Goal: Complete application form

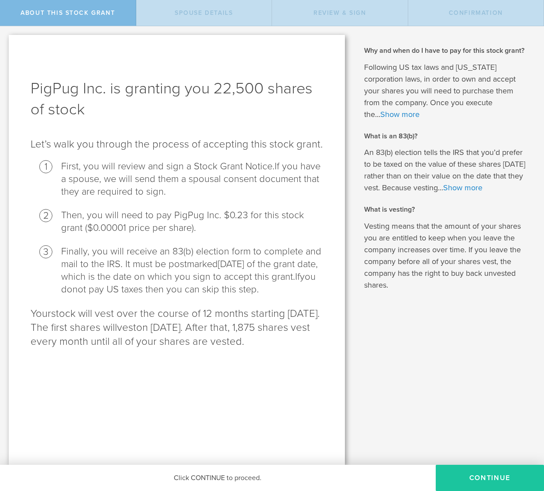
click at [504, 476] on button "CONTINUE" at bounding box center [490, 478] width 108 height 26
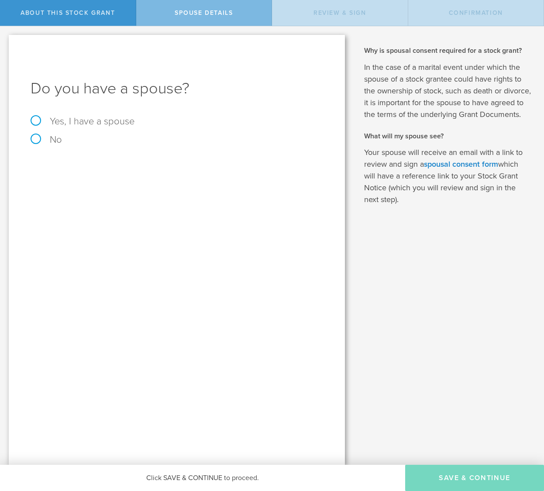
click at [36, 120] on label "Yes, I have a spouse" at bounding box center [177, 122] width 292 height 10
click at [6, 40] on input "Yes, I have a spouse" at bounding box center [3, 33] width 6 height 14
radio input "true"
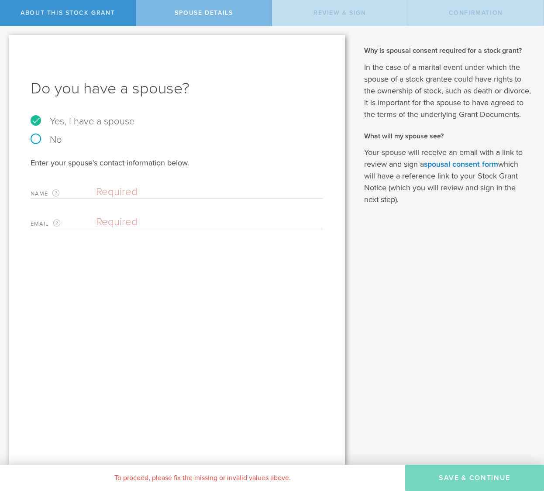
click at [104, 192] on input "text" at bounding box center [207, 191] width 223 height 13
type input "Varun"
type input "Turlapati"
click at [173, 223] on input "Turlapati" at bounding box center [207, 222] width 223 height 13
click at [143, 189] on input "Varun" at bounding box center [207, 191] width 223 height 13
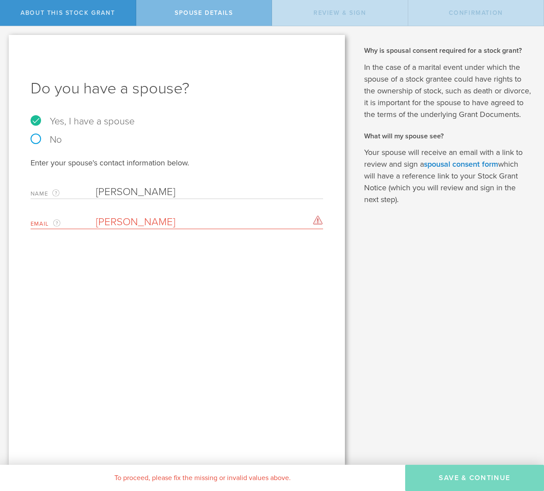
type input "Varun Turlapati"
drag, startPoint x: 138, startPoint y: 222, endPoint x: 77, endPoint y: 227, distance: 61.8
click at [77, 227] on div "Email The email address of your spouse. Turlapati Please enter a valid email ad…" at bounding box center [177, 220] width 292 height 18
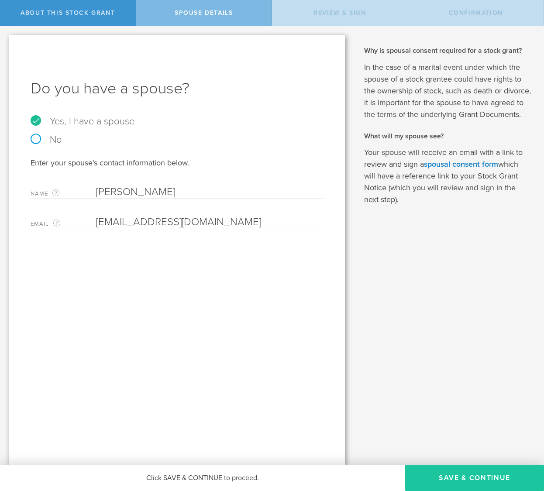
type input "varun@chaanakya.capital"
click at [469, 477] on button "Save & Continue" at bounding box center [474, 478] width 139 height 26
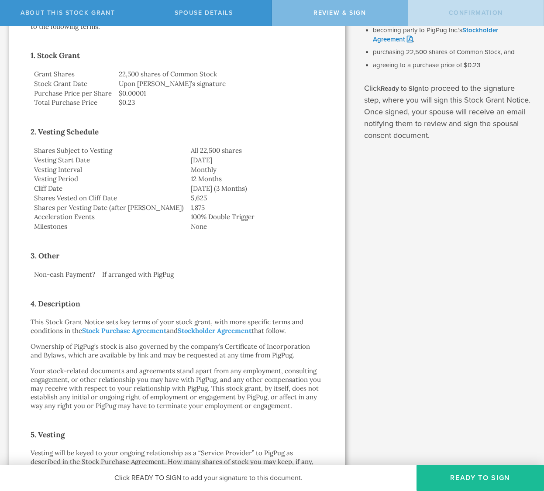
scroll to position [517, 0]
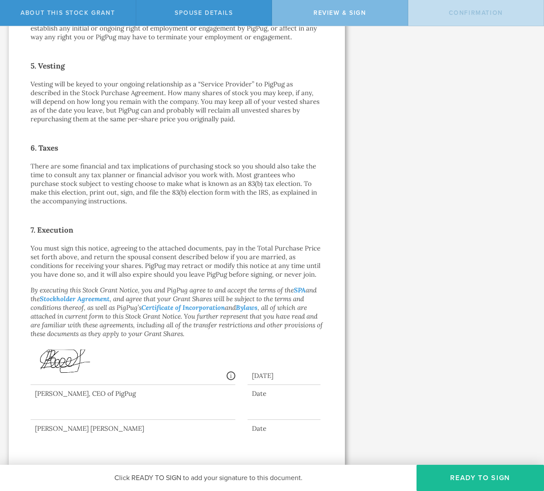
drag, startPoint x: 54, startPoint y: 414, endPoint x: 73, endPoint y: 395, distance: 26.9
click at [73, 395] on div at bounding box center [133, 402] width 205 height 35
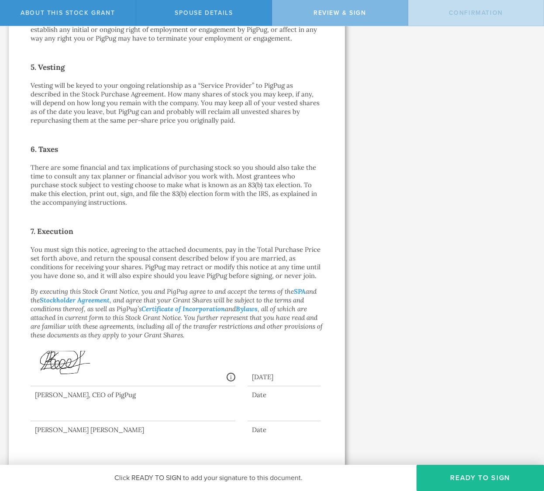
scroll to position [515, 0]
click at [484, 481] on button "Ready to Sign" at bounding box center [479, 478] width 127 height 26
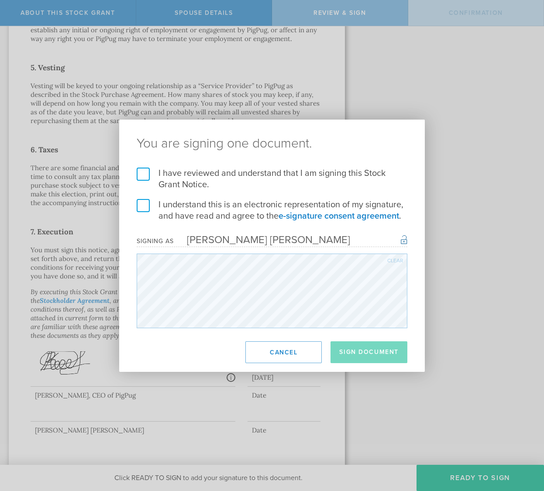
click at [141, 175] on label "I have reviewed and understand that I am signing this Stock Grant Notice." at bounding box center [272, 179] width 271 height 23
click at [0, 0] on input "I have reviewed and understand that I am signing this Stock Grant Notice." at bounding box center [0, 0] width 0 height 0
click at [143, 204] on label "I understand this is an electronic representation of my signature, and have rea…" at bounding box center [272, 210] width 271 height 23
click at [0, 0] on input "I understand this is an electronic representation of my signature, and have rea…" at bounding box center [0, 0] width 0 height 0
click at [373, 356] on button "Sign Document" at bounding box center [368, 352] width 77 height 22
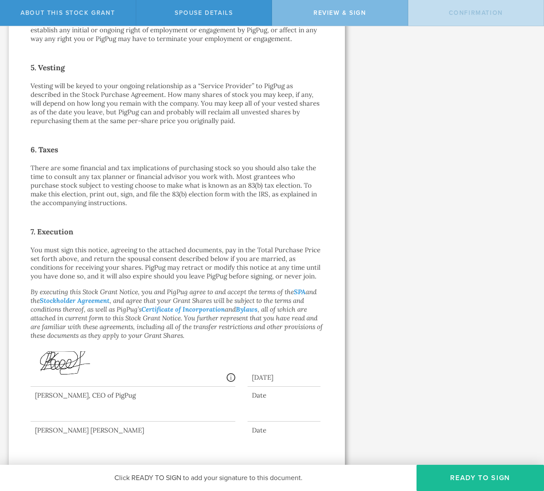
scroll to position [0, 0]
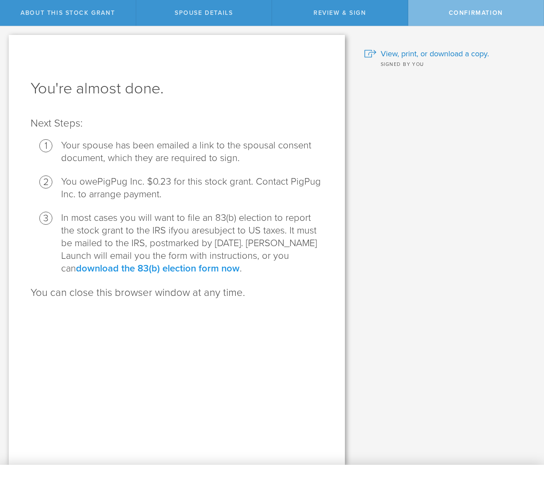
click at [140, 268] on link "download the 83(b) election form now" at bounding box center [158, 268] width 164 height 11
click at [442, 54] on span "View, print, or download a copy." at bounding box center [435, 53] width 108 height 11
